Goal: Task Accomplishment & Management: Complete application form

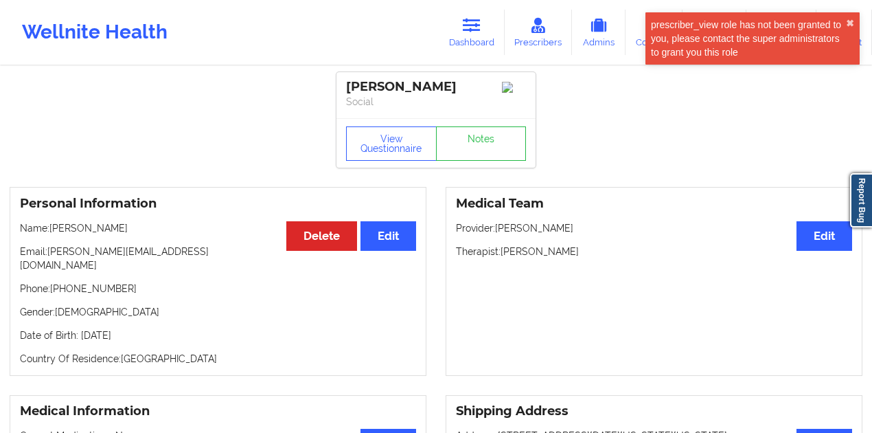
click at [473, 46] on link "Dashboard" at bounding box center [472, 32] width 66 height 45
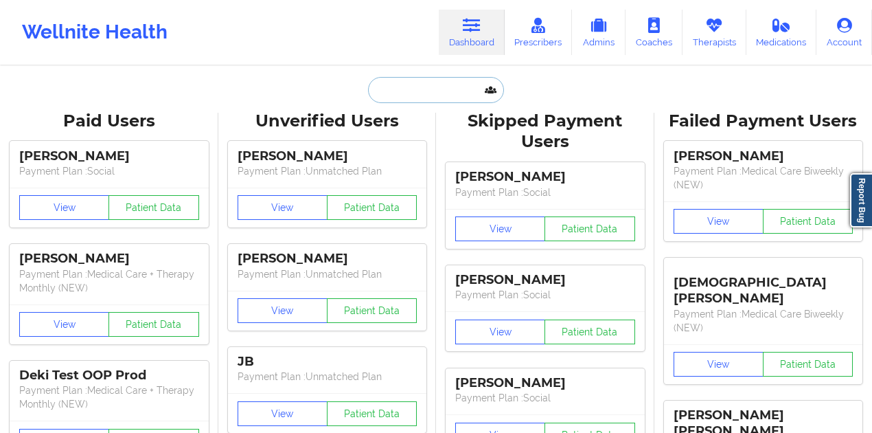
click at [448, 92] on input "text" at bounding box center [436, 90] width 136 height 26
paste input "[PERSON_NAME][EMAIL_ADDRESS][DOMAIN_NAME]"
type input "[PERSON_NAME][EMAIL_ADDRESS][DOMAIN_NAME]"
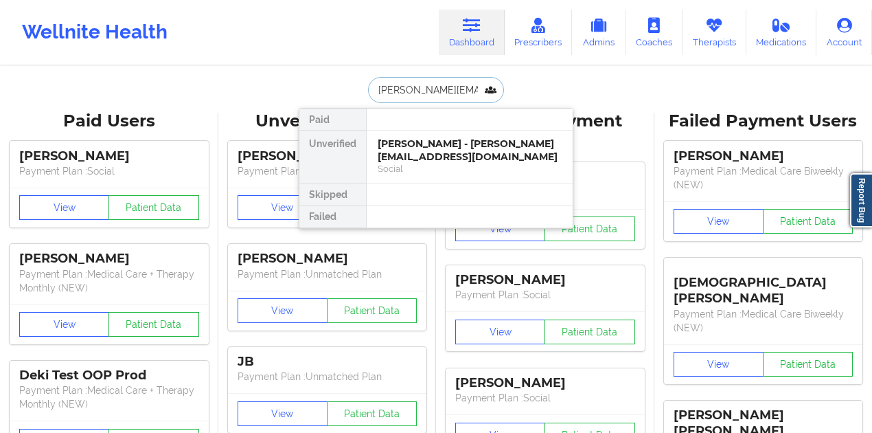
scroll to position [0, 13]
click at [412, 150] on div "[PERSON_NAME] - [PERSON_NAME][EMAIL_ADDRESS][DOMAIN_NAME]" at bounding box center [470, 149] width 184 height 25
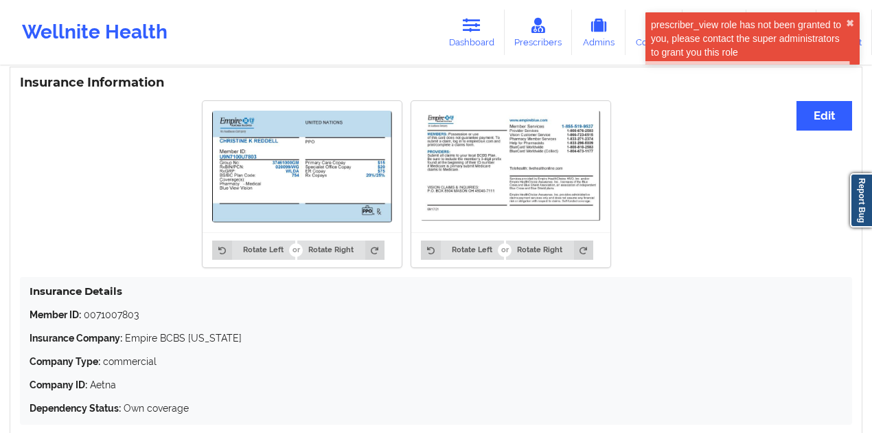
scroll to position [939, 0]
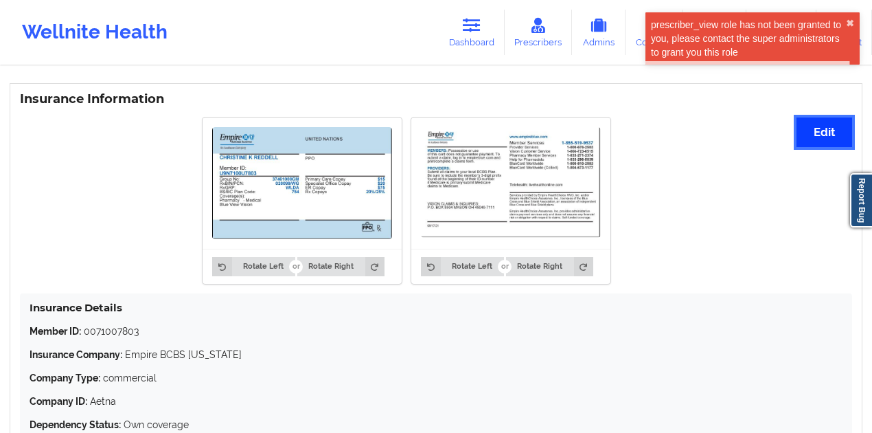
click at [823, 133] on button "Edit" at bounding box center [825, 132] width 56 height 30
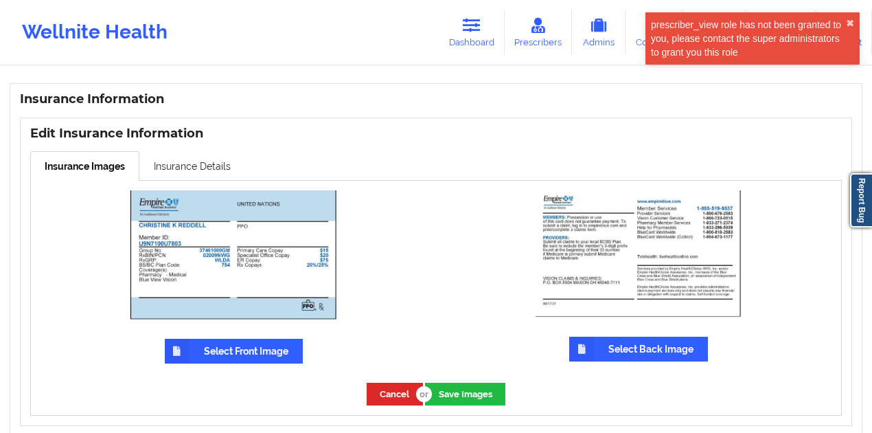
click at [256, 339] on label "Select Front Image" at bounding box center [234, 351] width 138 height 25
click at [0, 0] on input "Select Front Image" at bounding box center [0, 0] width 0 height 0
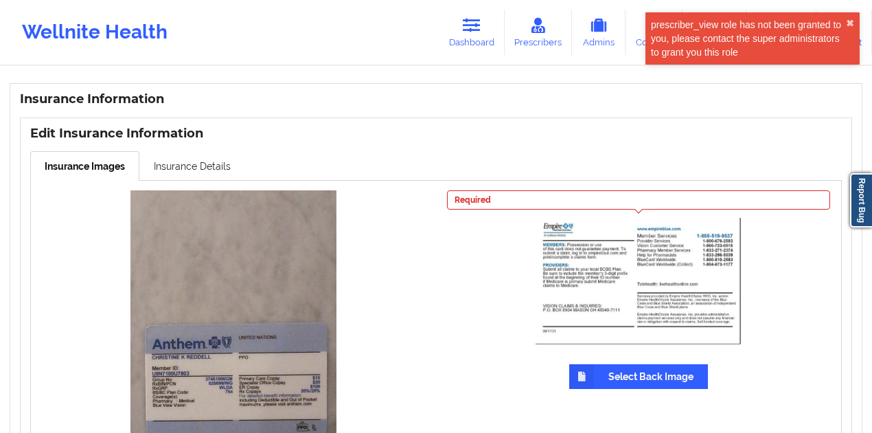
click at [608, 364] on label "Select Back Image" at bounding box center [638, 376] width 139 height 25
click at [0, 0] on input "Select Back Image" at bounding box center [0, 0] width 0 height 0
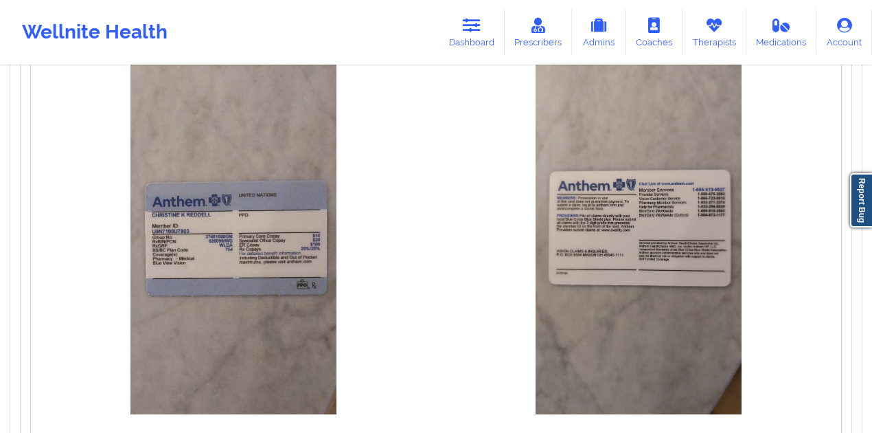
scroll to position [1122, 0]
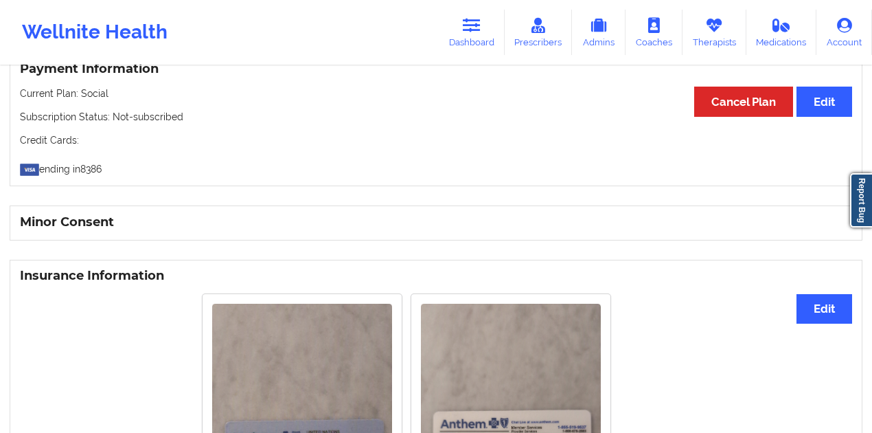
scroll to position [756, 0]
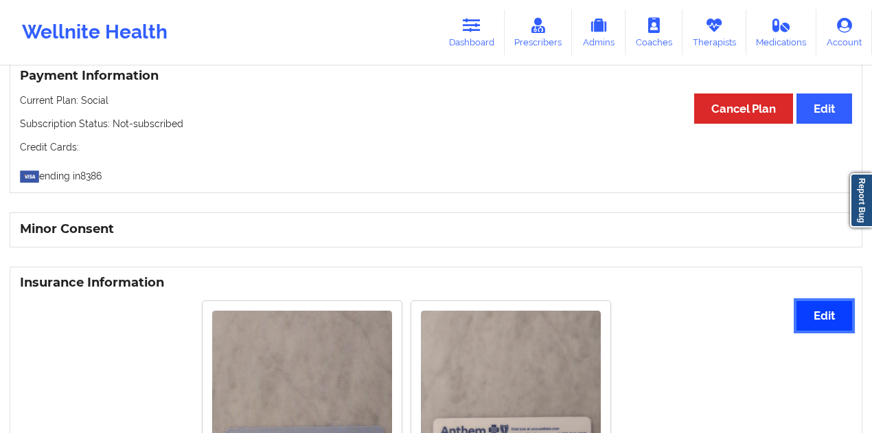
click at [834, 301] on button "Edit" at bounding box center [825, 316] width 56 height 30
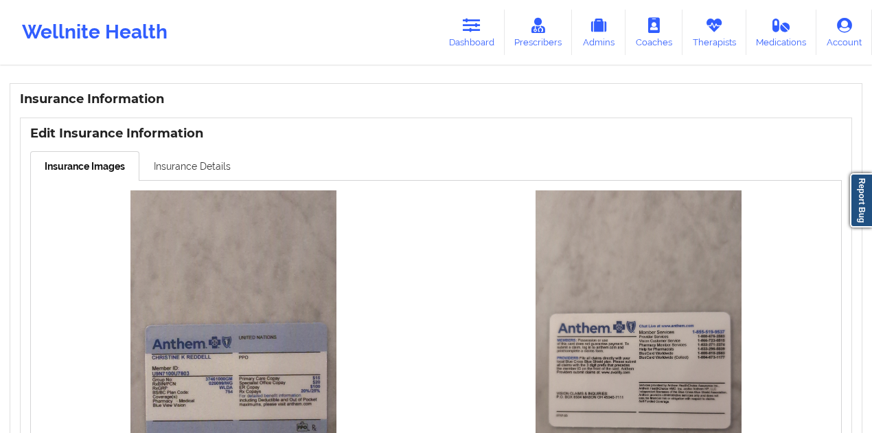
click at [206, 160] on link "Insurance Details" at bounding box center [192, 165] width 106 height 29
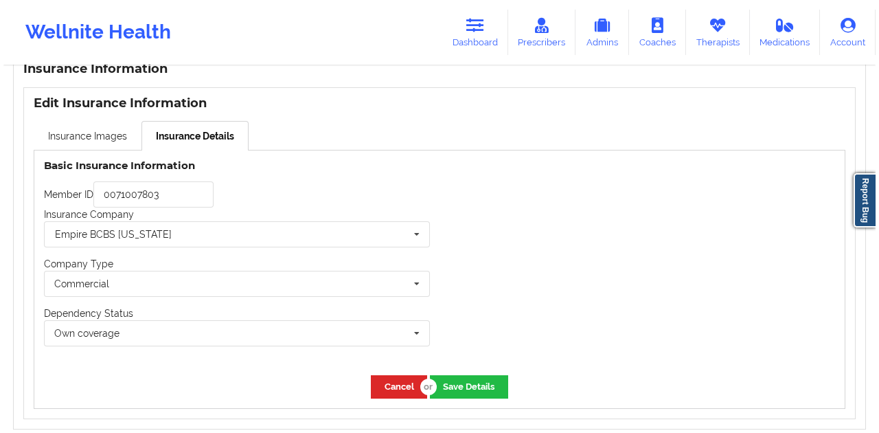
scroll to position [985, 0]
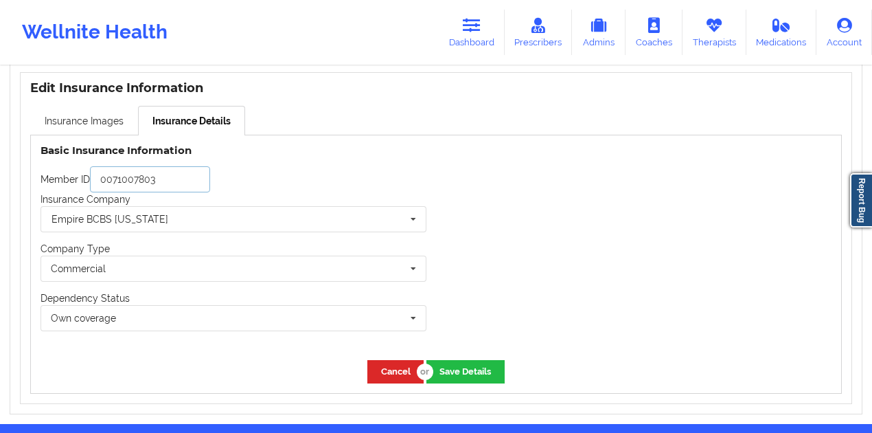
click at [178, 168] on input "0071007803" at bounding box center [150, 179] width 120 height 26
paste input "U9N7100U"
type input "U9N7100U7803"
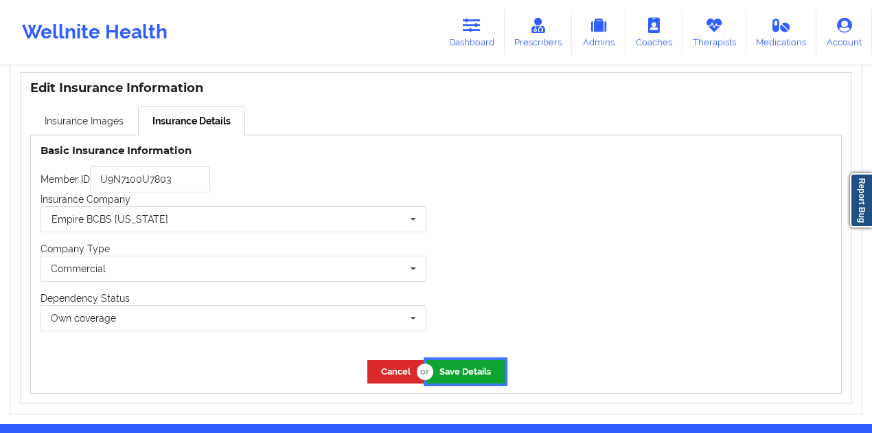
click at [446, 360] on button "Save Details" at bounding box center [465, 371] width 78 height 23
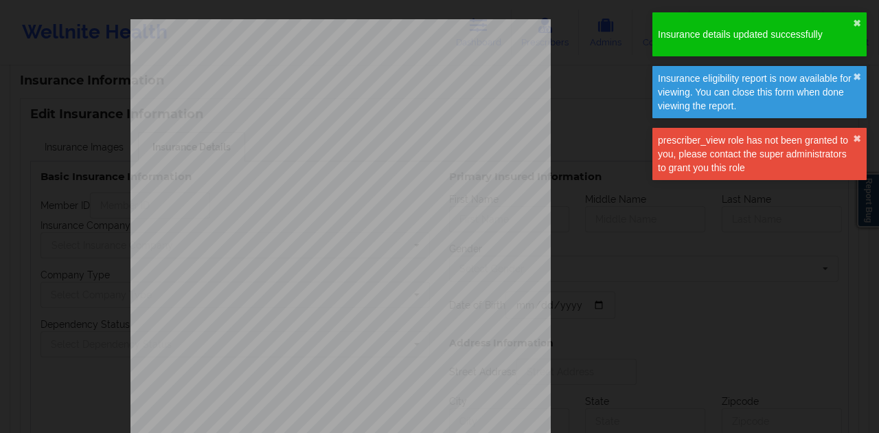
type input "U9N7100U7803"
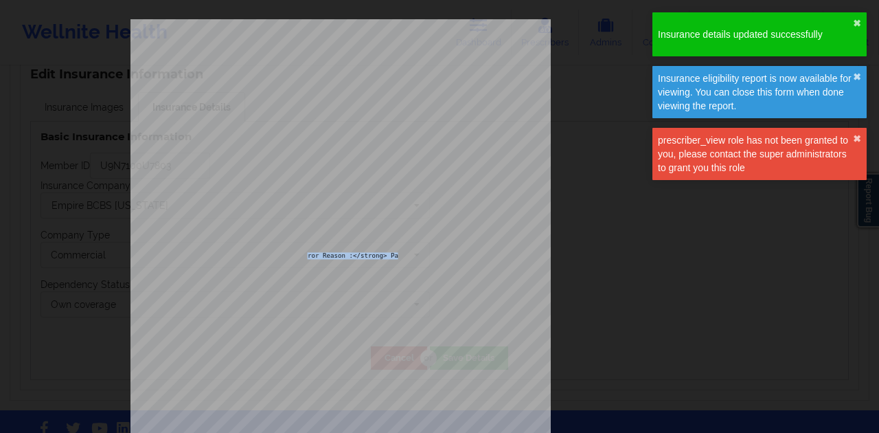
drag, startPoint x: 303, startPoint y: 257, endPoint x: 385, endPoint y: 255, distance: 82.4
click at [385, 255] on span "<strong>Error Reason :</strong> Patient DOB Does Not Match That for the Patient…" at bounding box center [449, 255] width 359 height 5
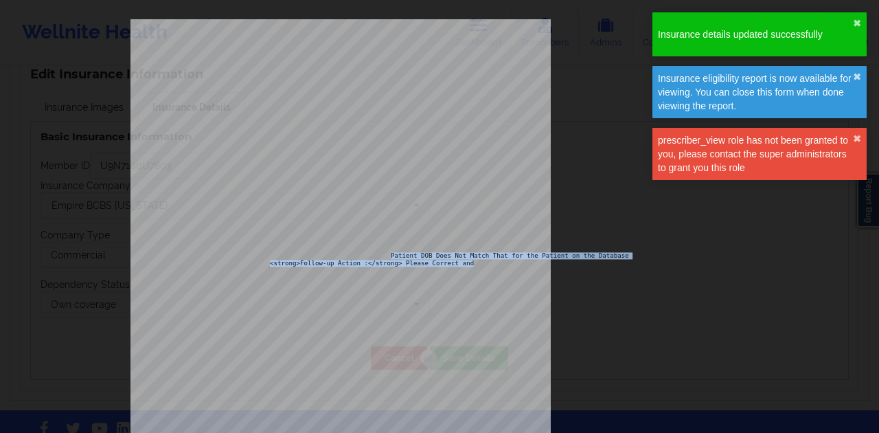
drag, startPoint x: 385, startPoint y: 255, endPoint x: 444, endPoint y: 260, distance: 58.5
click at [444, 260] on div "ELIGIBILITY INQUIRY REPORT [DATE] QUERY CRITERIA PAYER : DOS : Batch : PROVIDER…" at bounding box center [439, 291] width 420 height 544
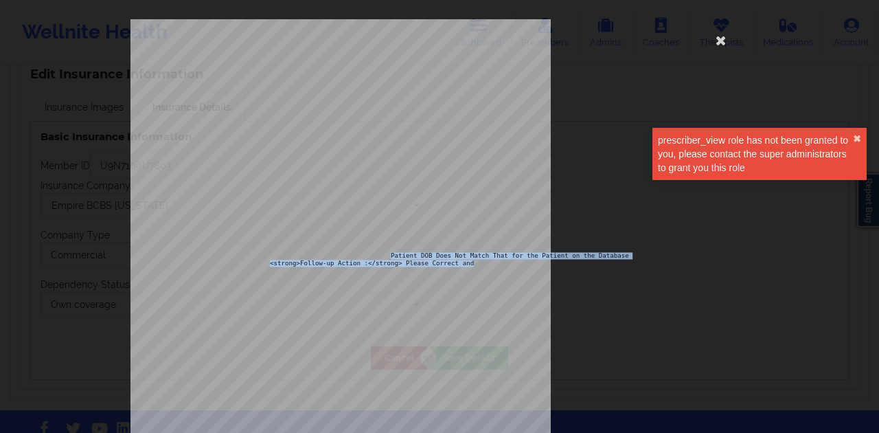
click at [444, 260] on span "<strong>Follow-up Action :</strong> Please Correct and Resubmit" at bounding box center [389, 262] width 238 height 5
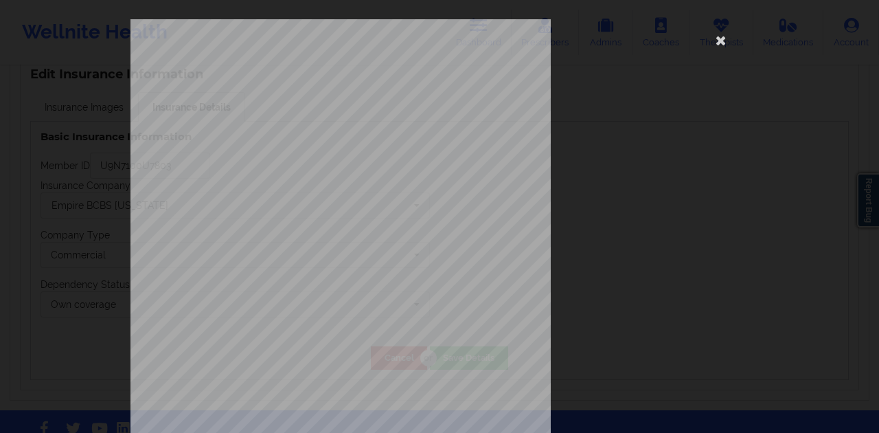
click at [569, 210] on div "ELIGIBILITY INQUIRY REPORT [DATE] QUERY CRITERIA PAYER : DOS : Batch : PROVIDER…" at bounding box center [439, 291] width 618 height 544
click at [707, 54] on div "ELIGIBILITY INQUIRY REPORT [DATE] QUERY CRITERIA PAYER : DOS : Batch : PROVIDER…" at bounding box center [439, 291] width 618 height 544
click at [716, 47] on icon at bounding box center [721, 40] width 22 height 22
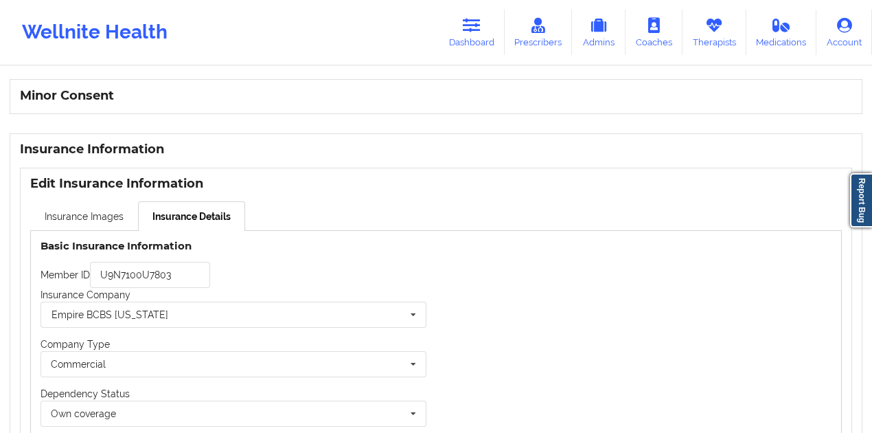
scroll to position [1018, 0]
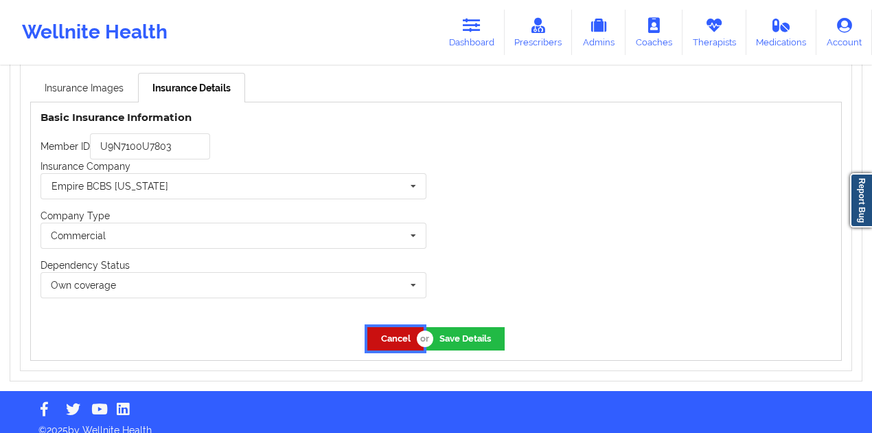
click at [402, 331] on button "Cancel" at bounding box center [395, 338] width 56 height 23
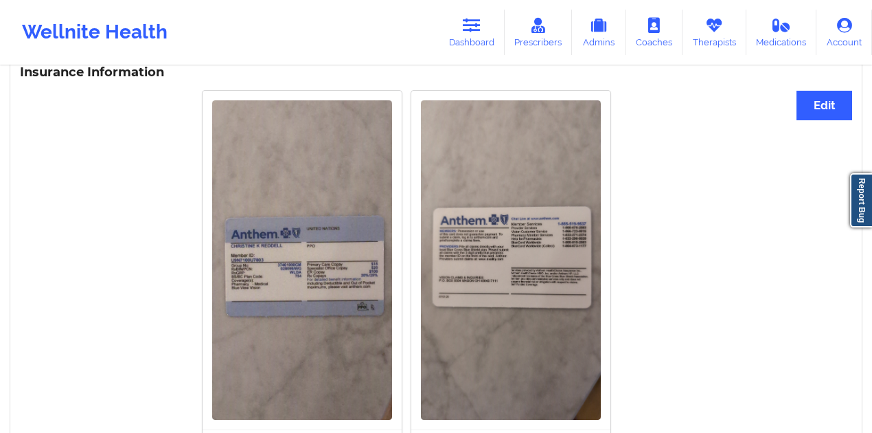
scroll to position [897, 0]
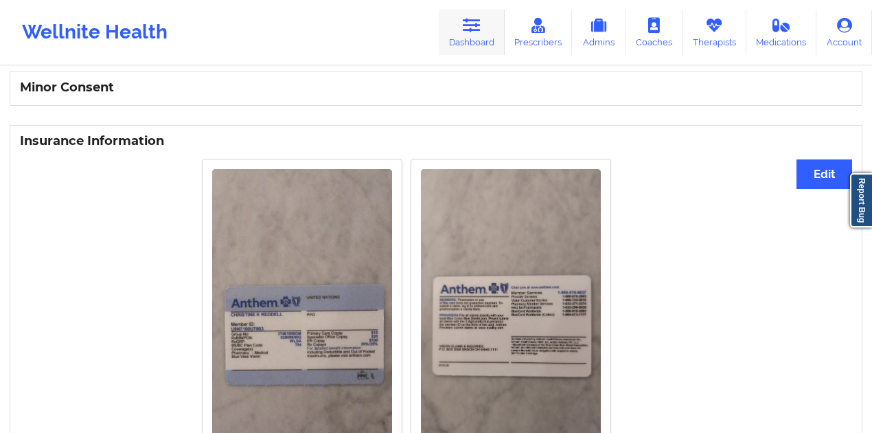
click at [474, 43] on link "Dashboard" at bounding box center [472, 32] width 66 height 45
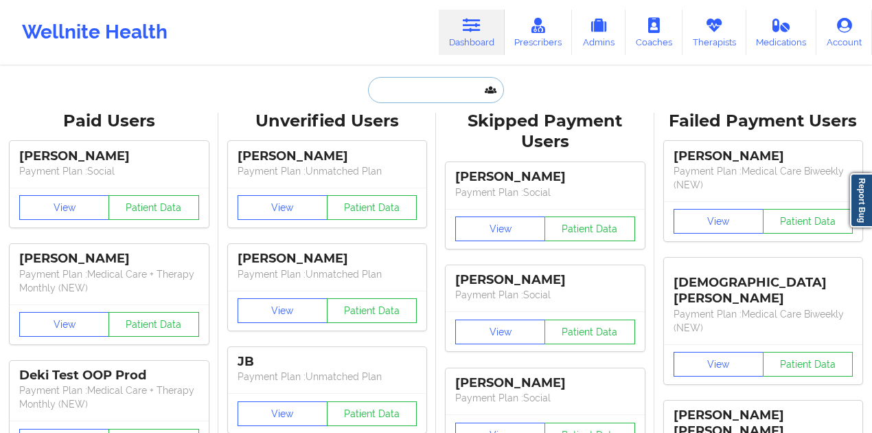
click at [489, 82] on input "text" at bounding box center [436, 90] width 136 height 26
paste input "[EMAIL_ADDRESS][DOMAIN_NAME]"
type input "[EMAIL_ADDRESS][DOMAIN_NAME]"
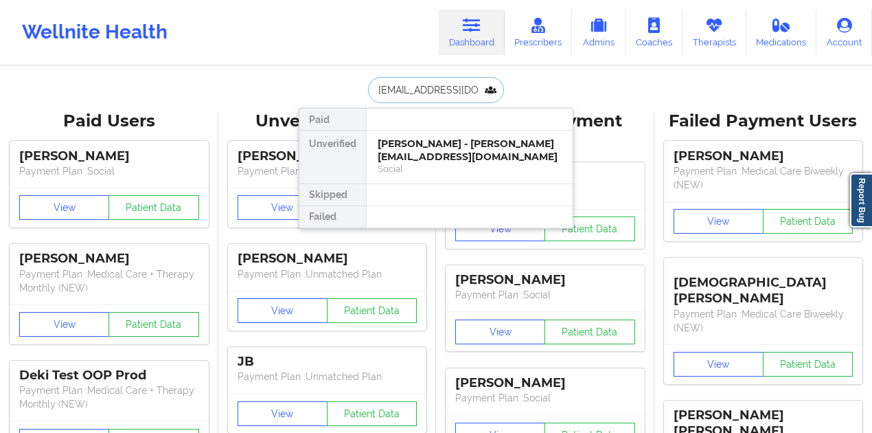
scroll to position [0, 11]
click at [426, 146] on div "[PERSON_NAME] - [EMAIL_ADDRESS][DOMAIN_NAME]" at bounding box center [470, 149] width 184 height 25
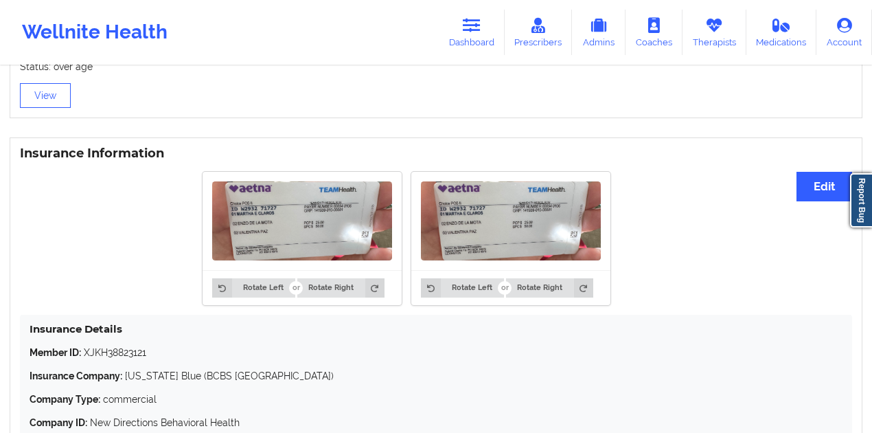
scroll to position [1053, 0]
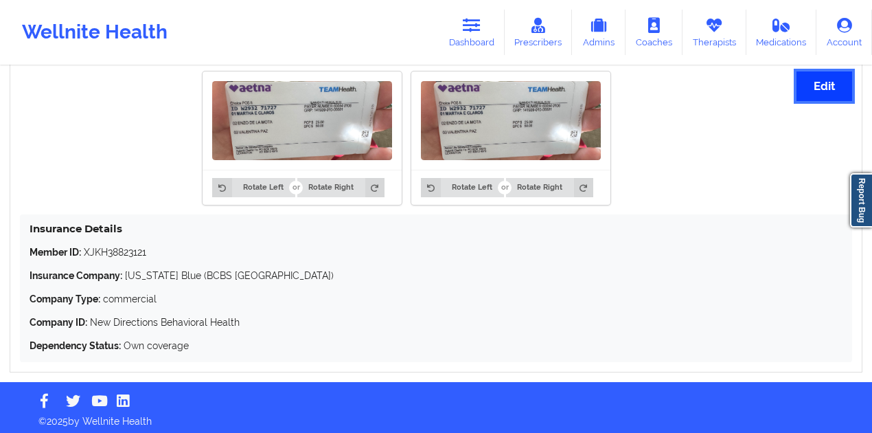
click at [818, 84] on button "Edit" at bounding box center [825, 86] width 56 height 30
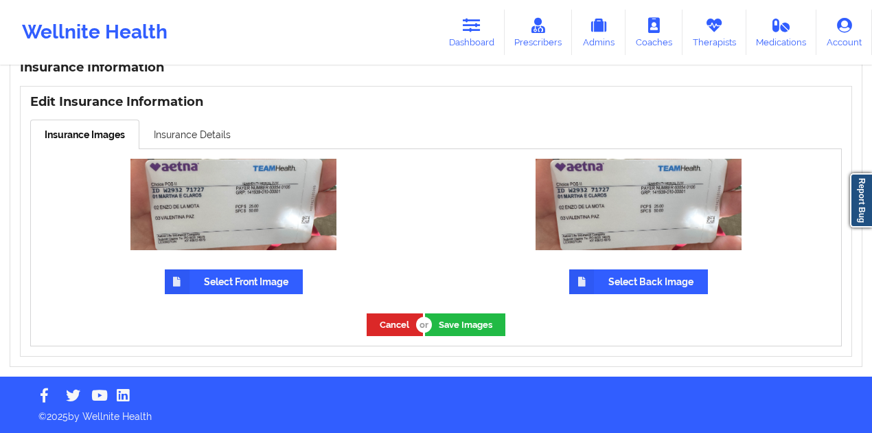
click at [260, 291] on label "Select Front Image" at bounding box center [234, 281] width 138 height 25
click at [0, 0] on input "Select Front Image" at bounding box center [0, 0] width 0 height 0
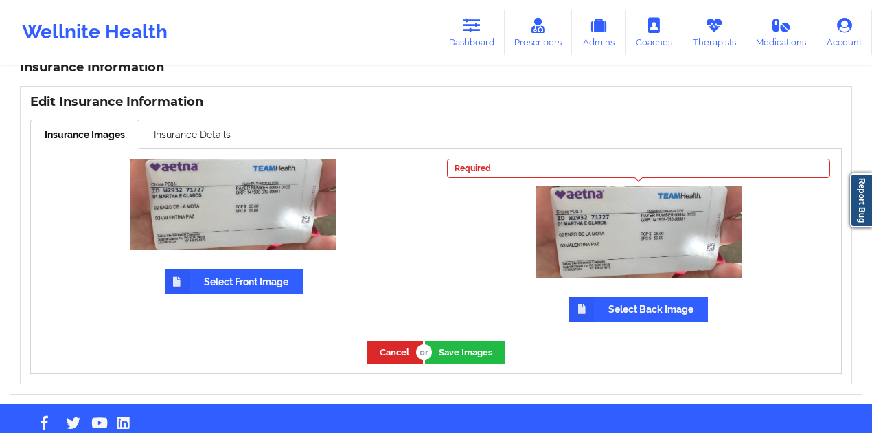
scroll to position [1053, 0]
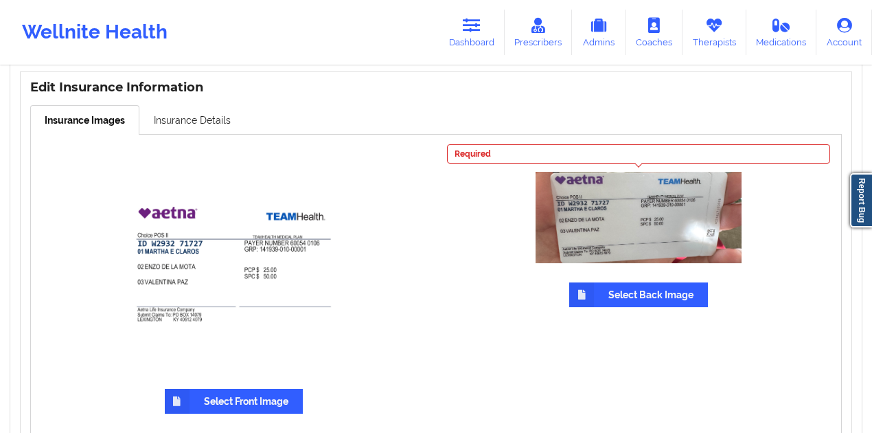
click at [600, 306] on label "Select Back Image" at bounding box center [638, 294] width 139 height 25
click at [0, 0] on input "Select Back Image" at bounding box center [0, 0] width 0 height 0
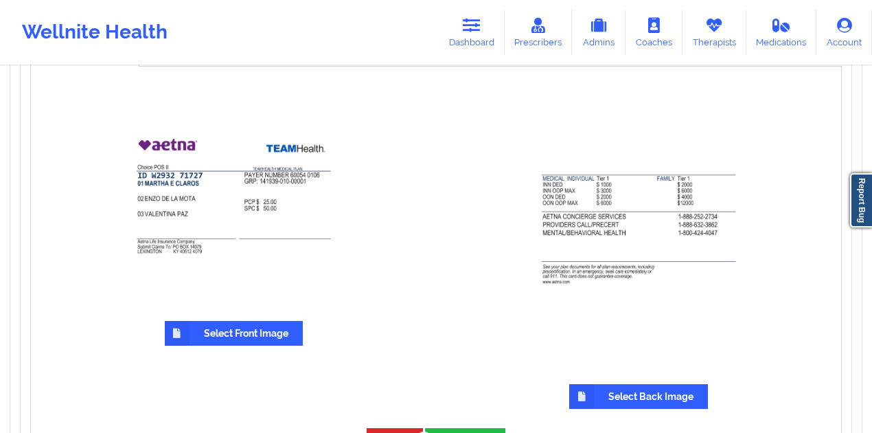
scroll to position [1235, 0]
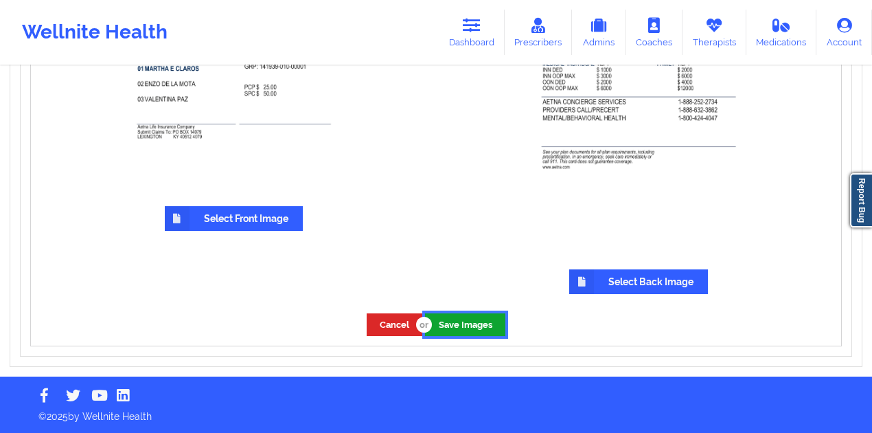
click at [446, 325] on button "Save Images" at bounding box center [465, 324] width 80 height 23
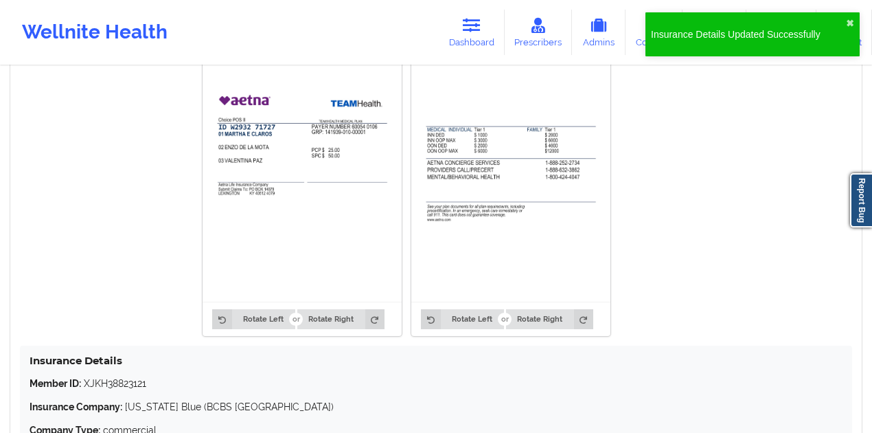
scroll to position [1002, 0]
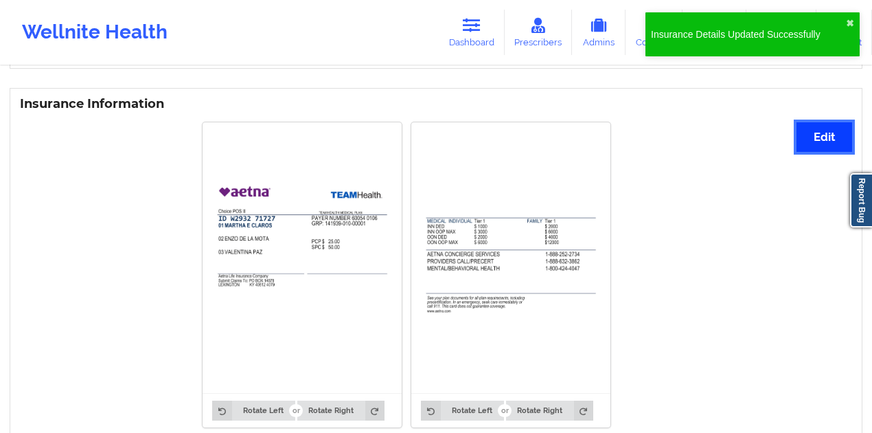
click at [805, 126] on button "Edit" at bounding box center [825, 137] width 56 height 30
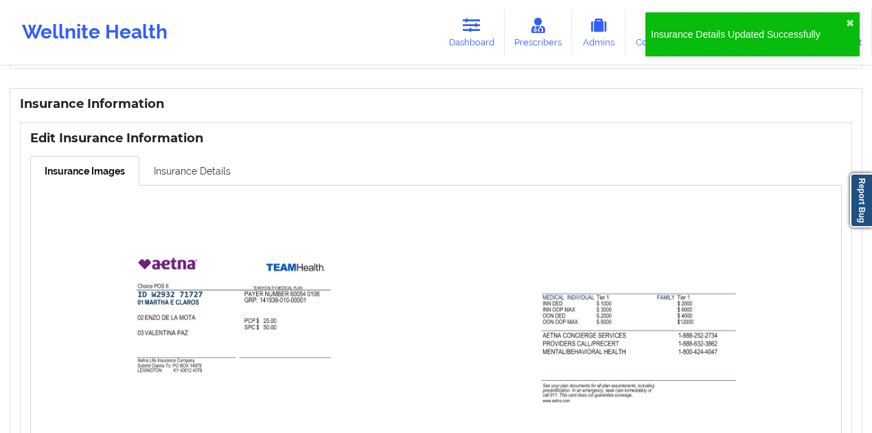
click at [189, 167] on link "Insurance Details" at bounding box center [192, 170] width 106 height 29
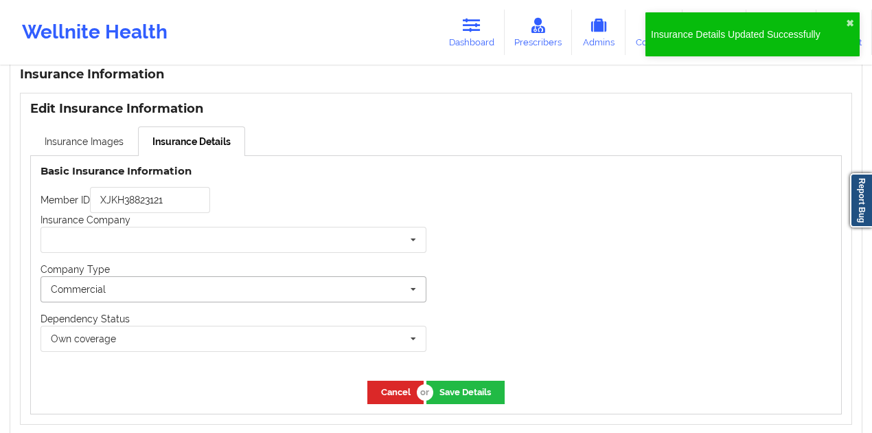
scroll to position [1048, 0]
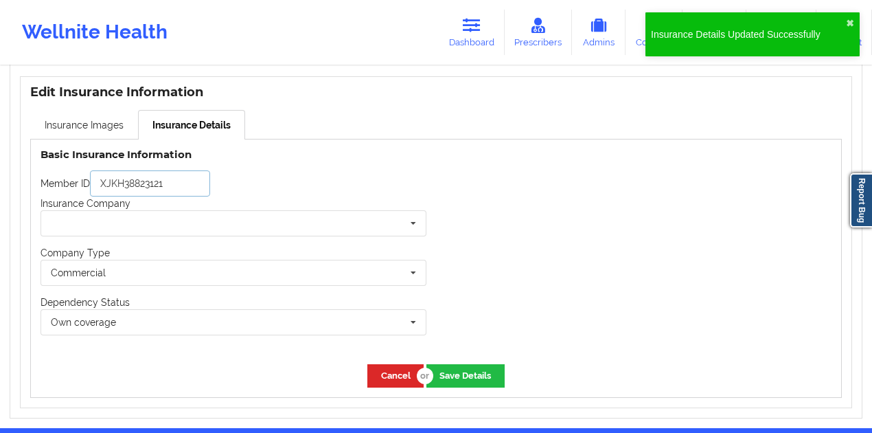
click at [125, 186] on input "XJKH38823121" at bounding box center [150, 183] width 120 height 26
paste input "W293271727"
type input "W293271727"
click at [173, 232] on input "text" at bounding box center [234, 223] width 385 height 25
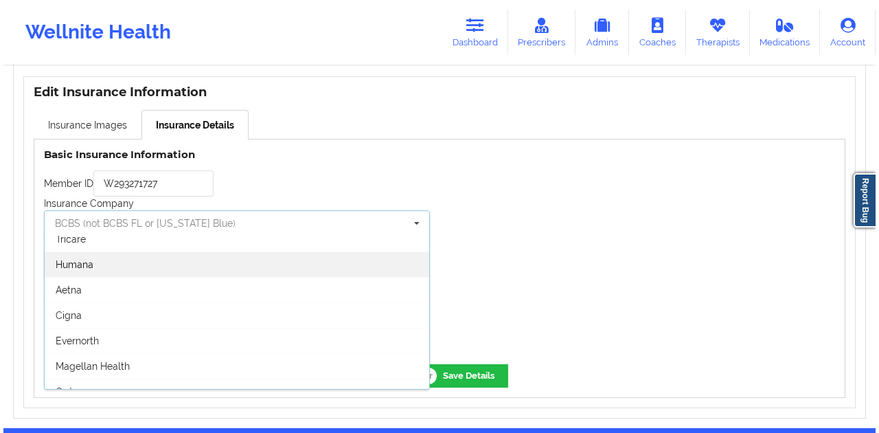
scroll to position [137, 0]
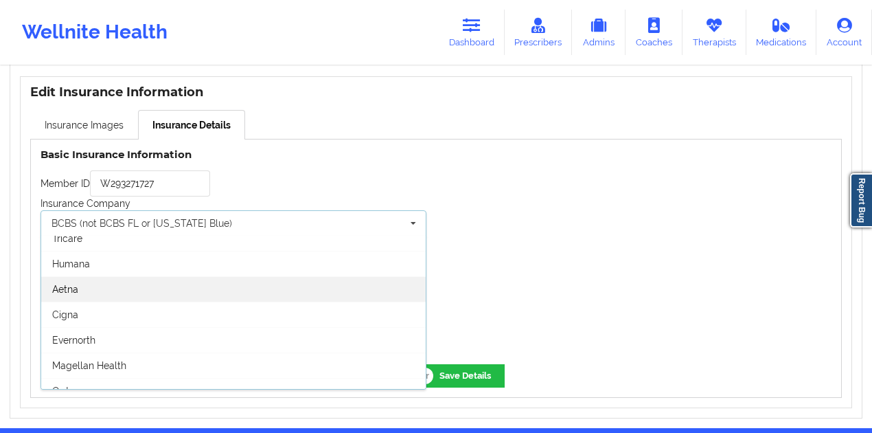
click at [95, 294] on div "Aetna" at bounding box center [233, 288] width 385 height 25
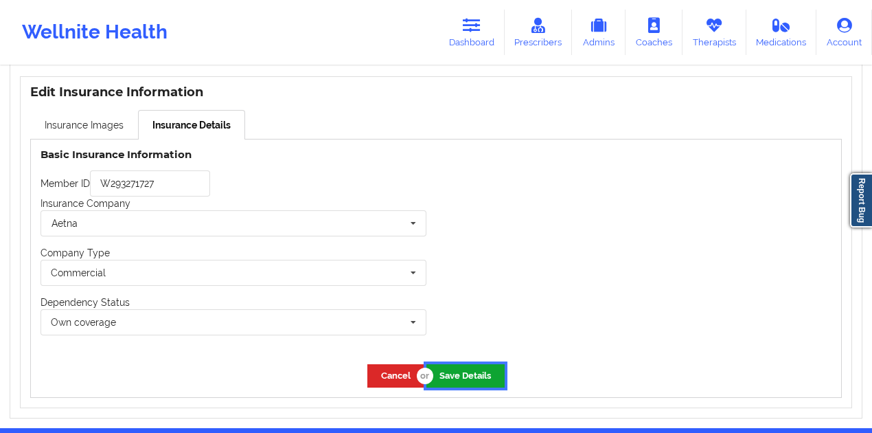
click at [484, 367] on button "Save Details" at bounding box center [465, 375] width 78 height 23
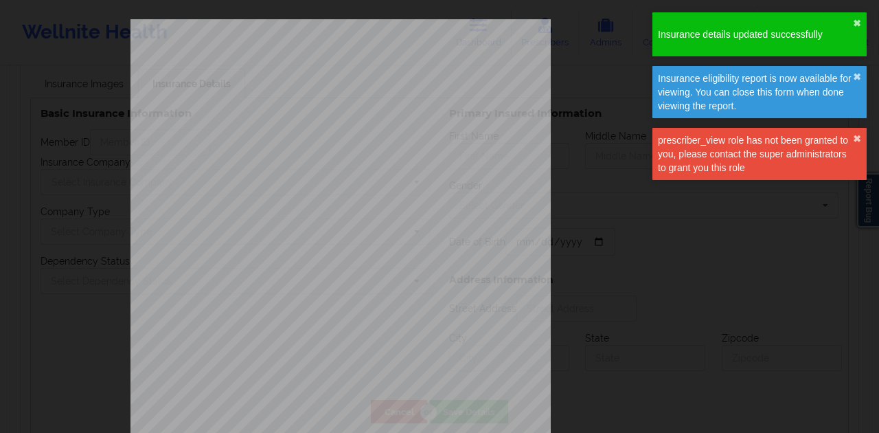
type input "W293271727"
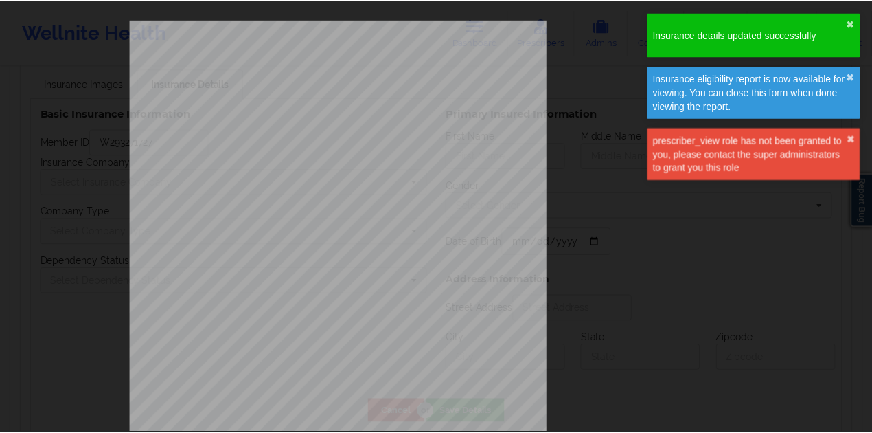
scroll to position [1048, 0]
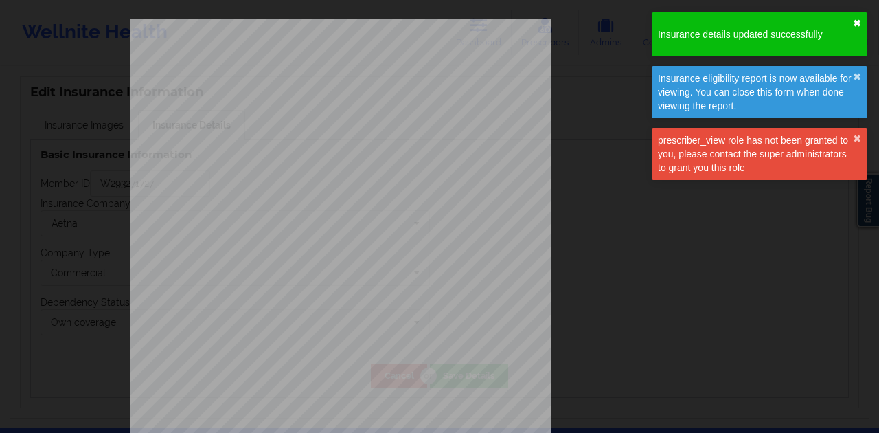
click at [859, 22] on button "✖︎" at bounding box center [857, 23] width 8 height 11
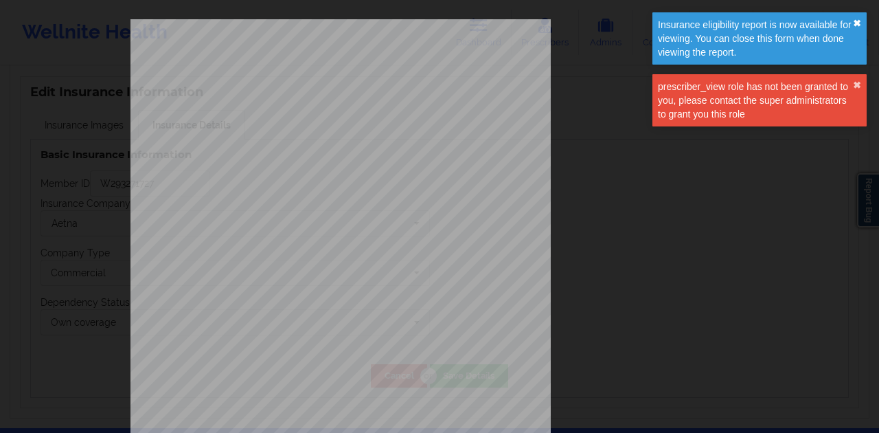
click at [856, 23] on button "✖︎" at bounding box center [857, 23] width 8 height 11
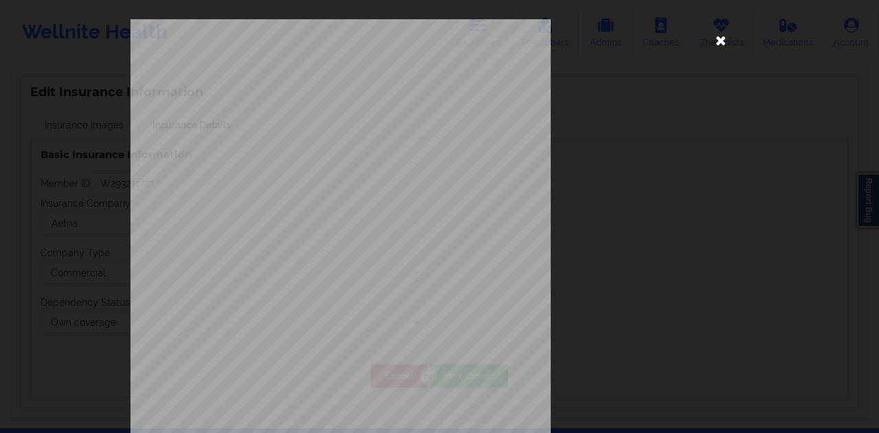
click at [719, 40] on icon at bounding box center [721, 40] width 22 height 22
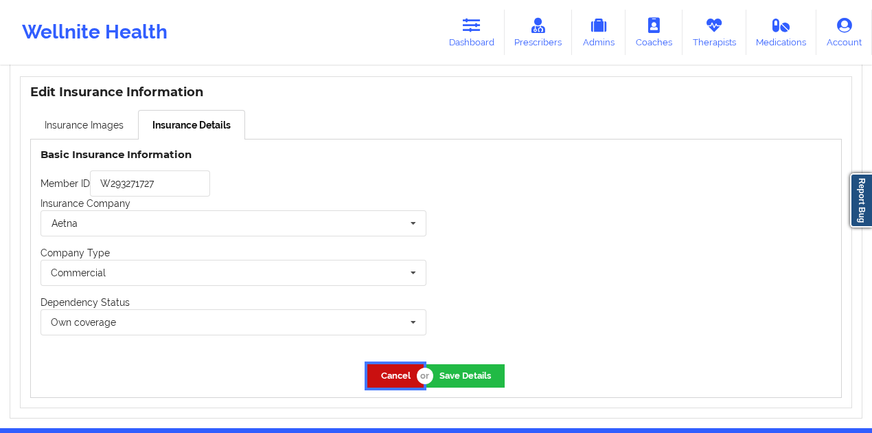
click at [402, 374] on button "Cancel" at bounding box center [395, 375] width 56 height 23
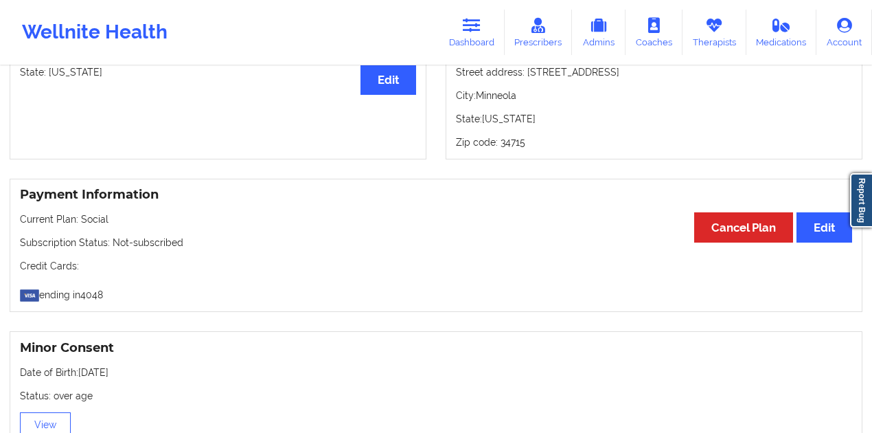
scroll to position [544, 0]
